Goal: Task Accomplishment & Management: Manage account settings

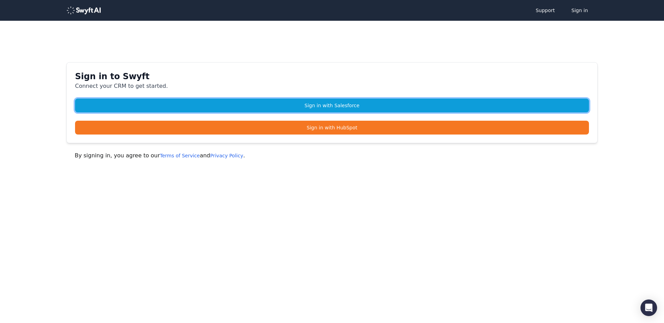
click at [327, 107] on link "Sign in with Salesforce" at bounding box center [332, 106] width 514 height 14
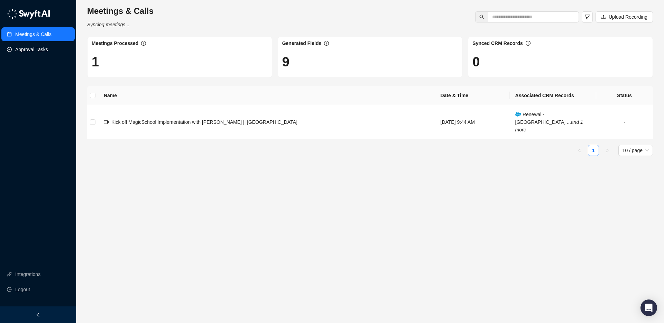
click at [37, 49] on link "Approval Tasks" at bounding box center [31, 50] width 33 height 14
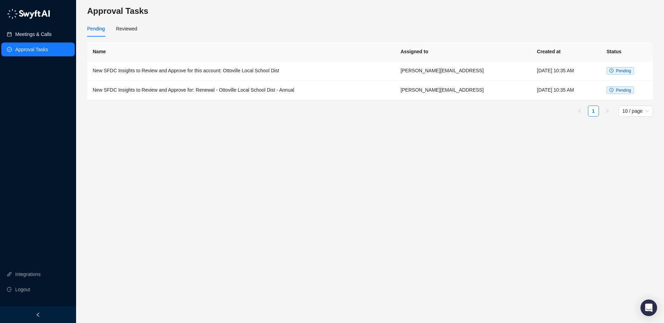
click at [40, 37] on link "Meetings & Calls" at bounding box center [33, 34] width 36 height 14
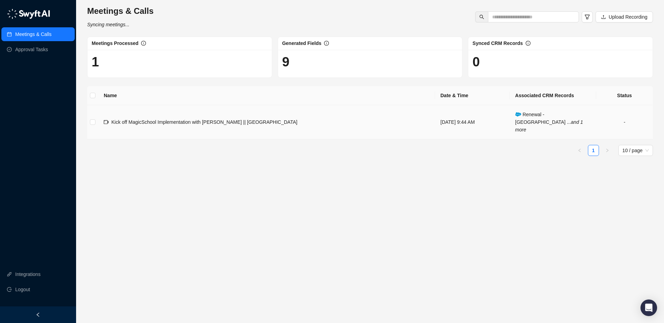
click at [196, 119] on span "Kick off MagicSchool Implementation with [PERSON_NAME] || [GEOGRAPHIC_DATA]" at bounding box center [204, 122] width 186 height 6
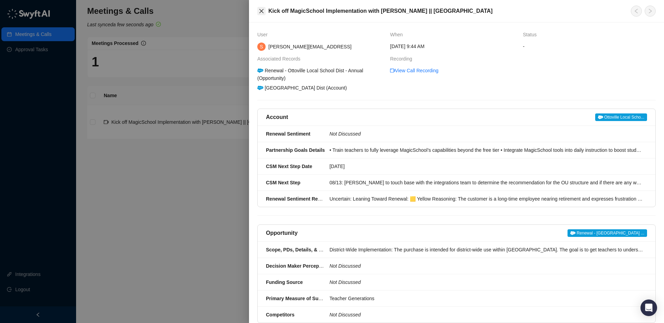
click at [260, 10] on icon "close" at bounding box center [262, 11] width 6 height 6
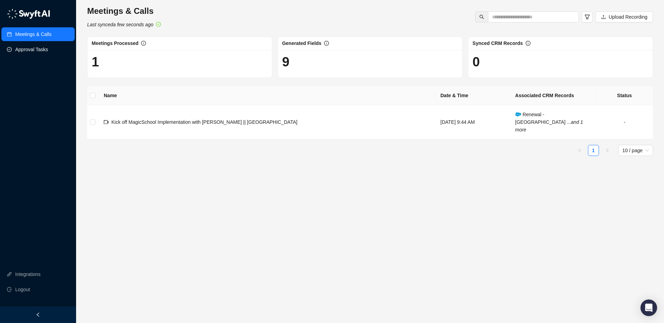
click at [36, 51] on link "Approval Tasks" at bounding box center [31, 50] width 33 height 14
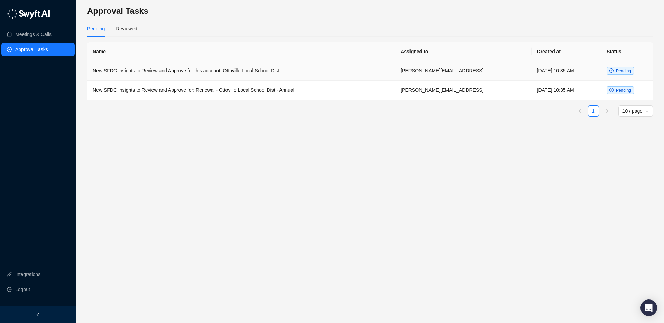
click at [281, 86] on td "New SFDC Insights to Review and Approve for: Renewal - Ottoville Local School D…" at bounding box center [241, 90] width 308 height 19
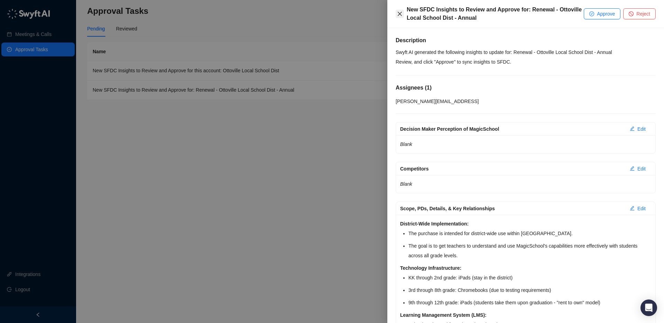
click at [398, 13] on icon "close" at bounding box center [400, 14] width 6 height 6
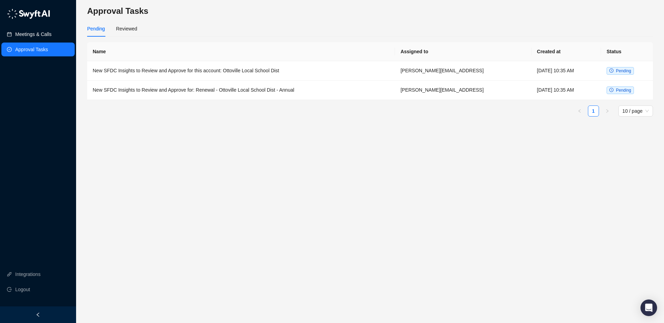
click at [32, 35] on link "Meetings & Calls" at bounding box center [33, 34] width 36 height 14
